Goal: Task Accomplishment & Management: Manage account settings

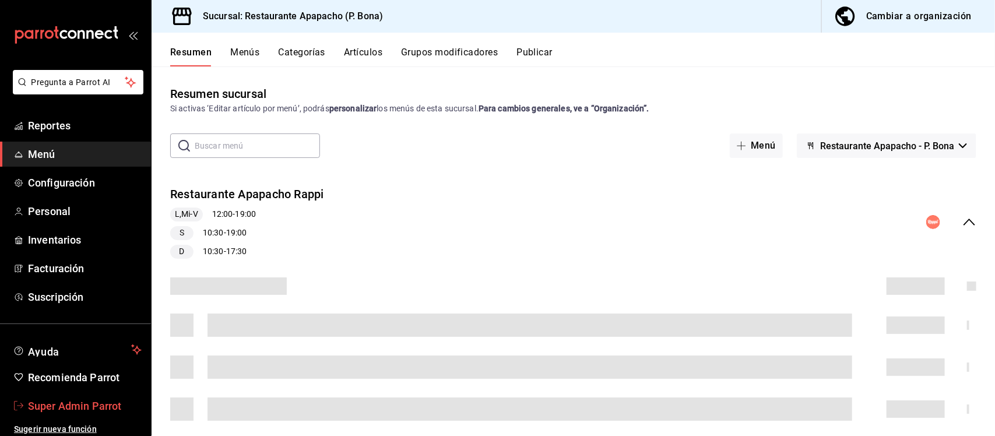
click at [100, 398] on span "Super Admin Parrot" at bounding box center [85, 406] width 114 height 16
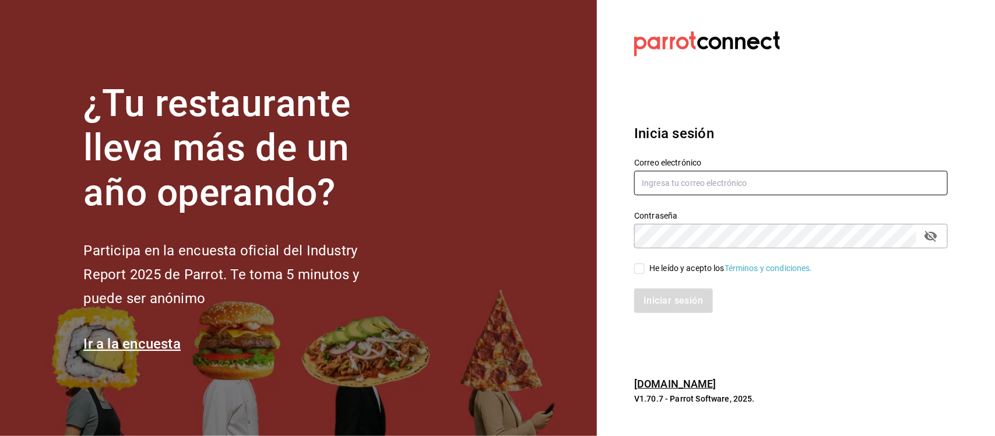
click at [755, 182] on input "text" at bounding box center [791, 183] width 314 height 24
drag, startPoint x: 925, startPoint y: 178, endPoint x: 576, endPoint y: 179, distance: 349.2
click at [576, 179] on div "¿Tu restaurante lleva más de un año operando? Participa en la encuesta oficial …" at bounding box center [497, 218] width 995 height 436
click at [745, 177] on input "[EMAIL_ADDRESS][DOMAIN_NAME] Parr0tConnec7" at bounding box center [791, 183] width 314 height 24
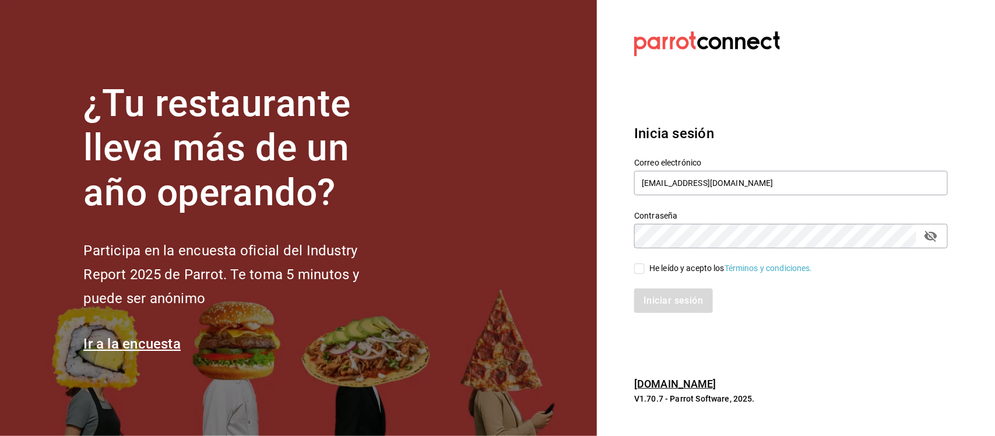
type input "[EMAIL_ADDRESS][DOMAIN_NAME]"
click at [588, 248] on div "¿Tu restaurante lleva más de un año operando? Participa en la encuesta oficial …" at bounding box center [497, 218] width 995 height 436
click at [642, 271] on input "He leído y acepto los Términos y condiciones." at bounding box center [639, 269] width 10 height 10
checkbox input "true"
click at [645, 296] on button "Iniciar sesión" at bounding box center [673, 301] width 79 height 24
